Goal: Navigation & Orientation: Find specific page/section

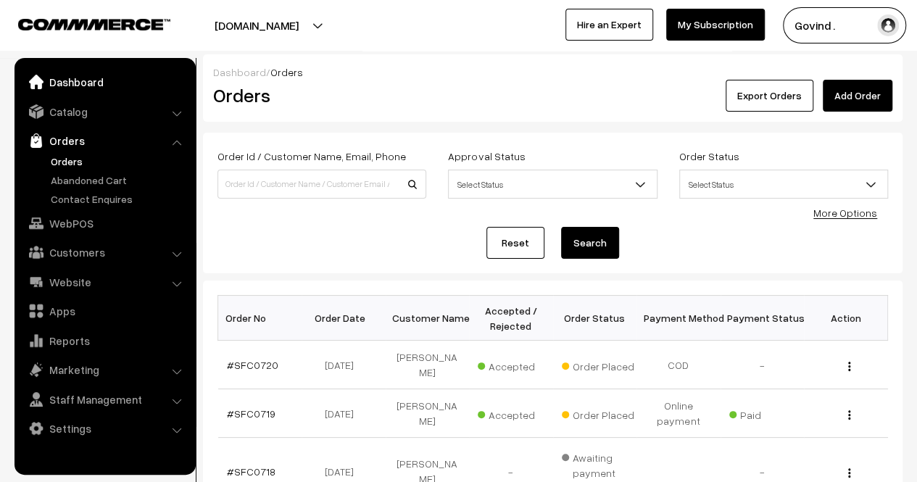
click at [91, 82] on link "Dashboard" at bounding box center [104, 82] width 173 height 26
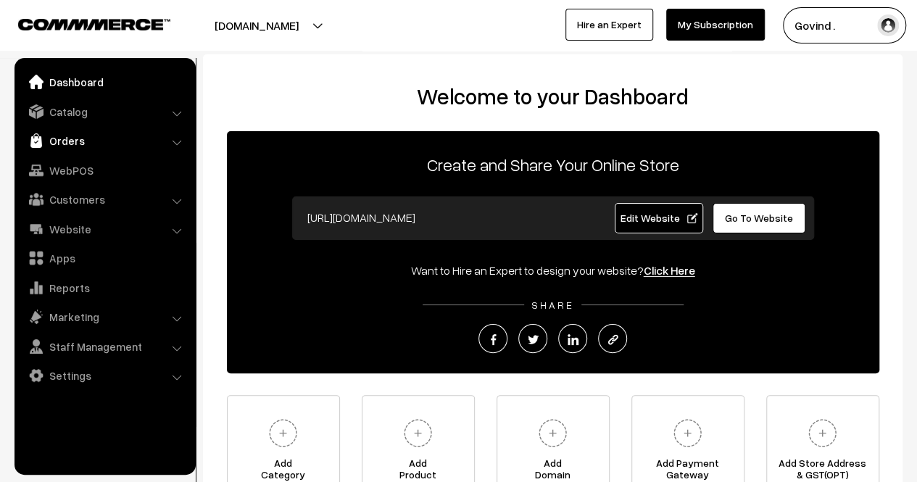
click at [67, 149] on link "Orders" at bounding box center [104, 141] width 173 height 26
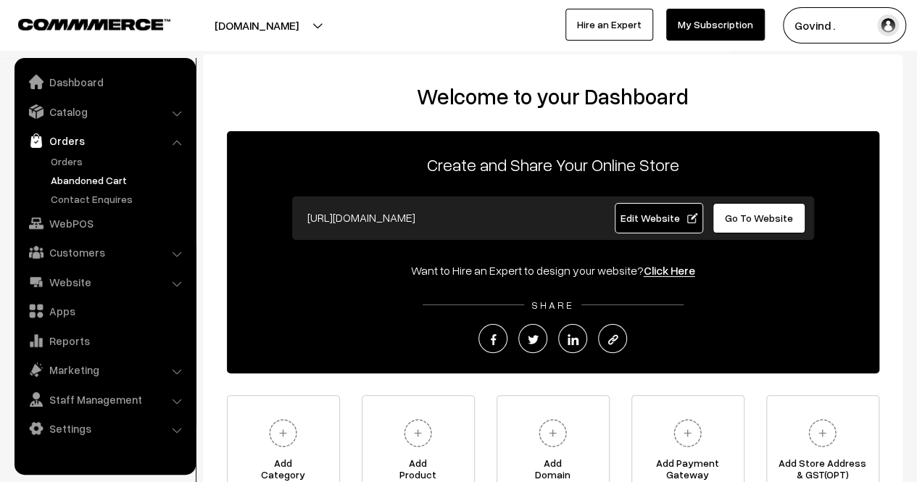
click at [74, 181] on link "Abandoned Cart" at bounding box center [119, 180] width 144 height 15
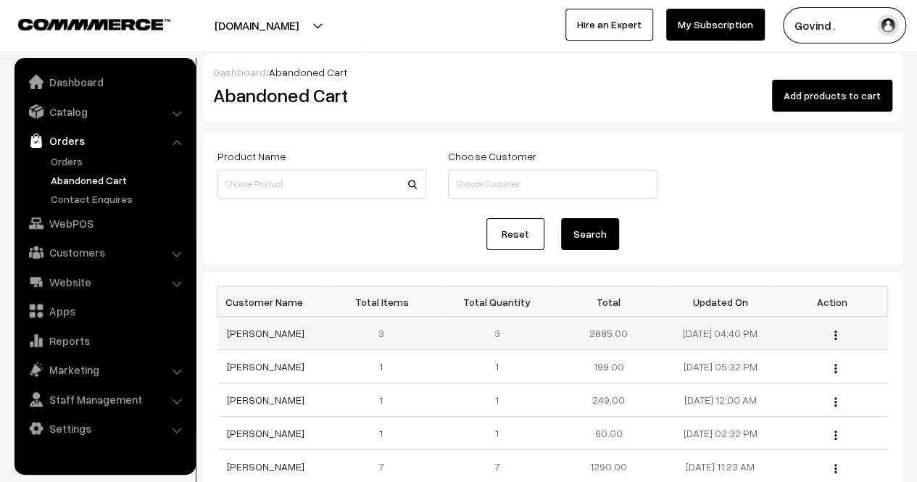
click at [836, 337] on img "button" at bounding box center [836, 335] width 2 height 9
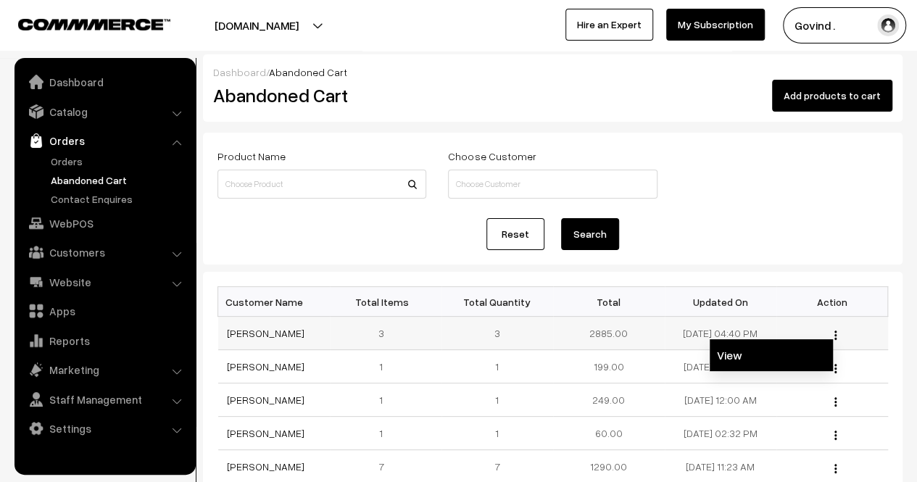
click at [784, 353] on link "View" at bounding box center [771, 355] width 123 height 32
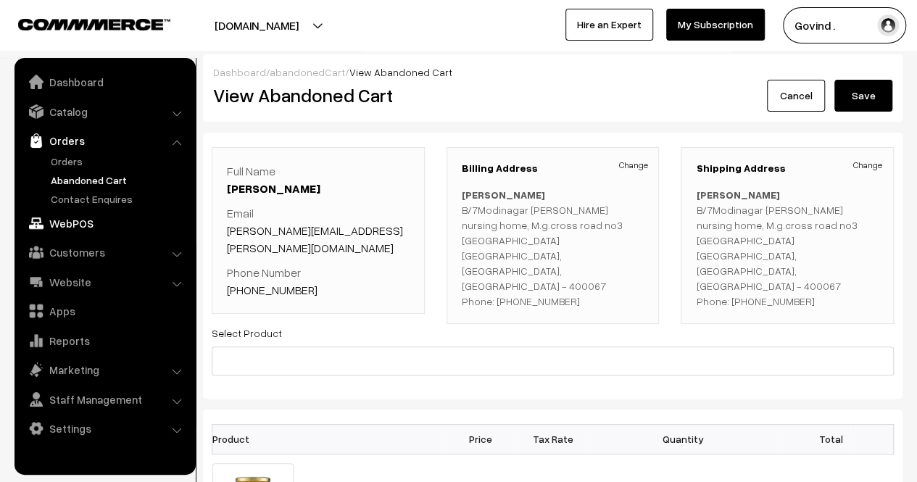
click at [80, 212] on link "WebPOS" at bounding box center [104, 223] width 173 height 26
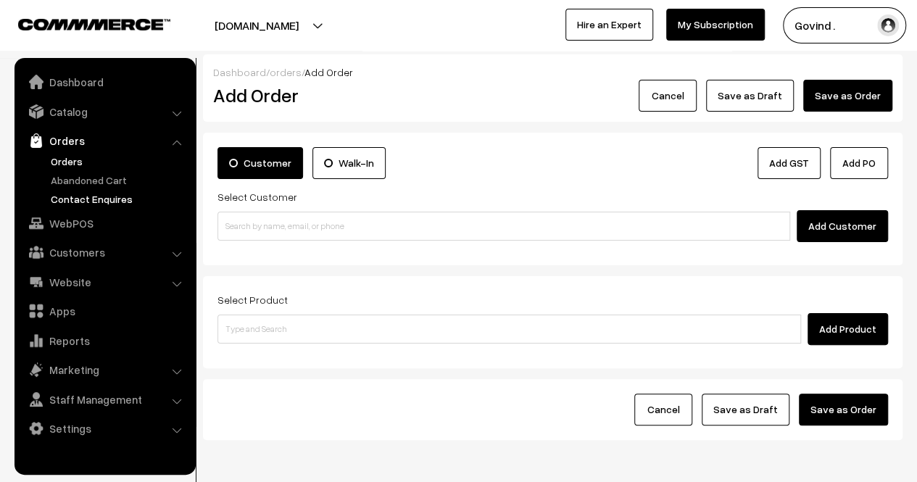
click at [80, 197] on link "Contact Enquires" at bounding box center [119, 198] width 144 height 15
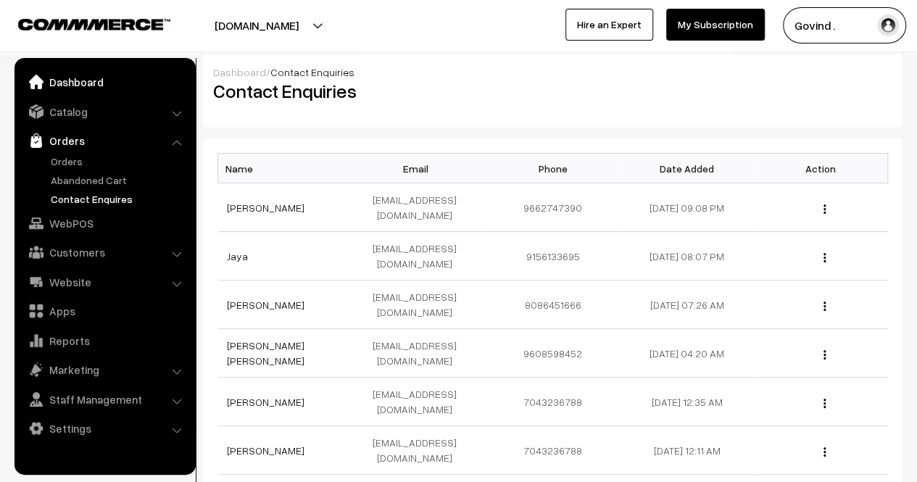
click at [68, 89] on link "Dashboard" at bounding box center [104, 82] width 173 height 26
